Goal: Task Accomplishment & Management: Use online tool/utility

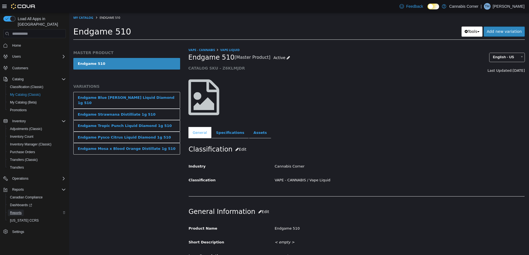
click at [14, 211] on span "Reports" at bounding box center [16, 213] width 12 height 4
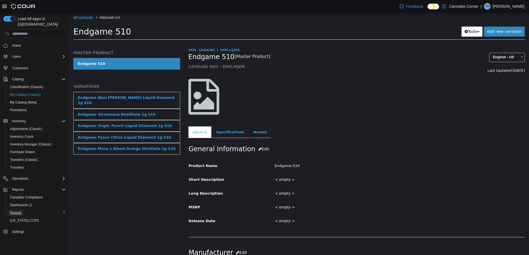
click at [19, 211] on span "Reports" at bounding box center [16, 213] width 12 height 4
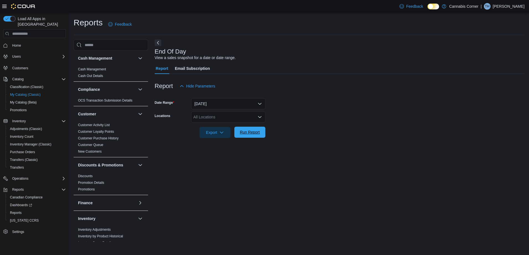
click at [260, 133] on span "Run Report" at bounding box center [250, 132] width 24 height 11
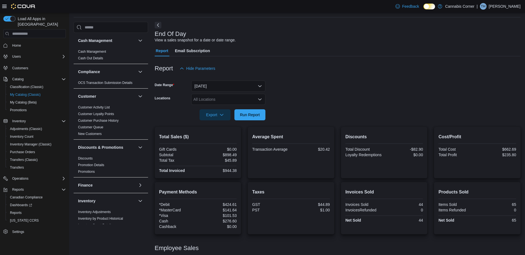
scroll to position [28, 0]
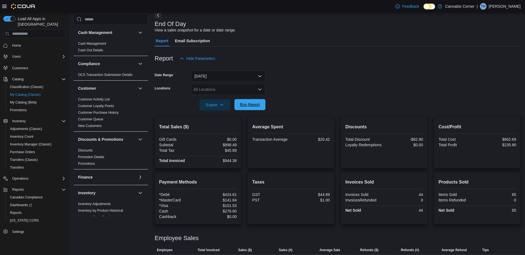
click at [252, 106] on span "Run Report" at bounding box center [250, 105] width 20 height 6
click at [258, 108] on span "Run Report" at bounding box center [250, 105] width 20 height 6
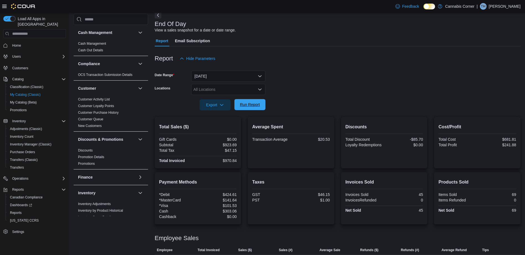
click at [248, 106] on span "Run Report" at bounding box center [250, 105] width 20 height 6
click at [248, 108] on span "Run Report" at bounding box center [250, 104] width 24 height 11
